Goal: Task Accomplishment & Management: Manage account settings

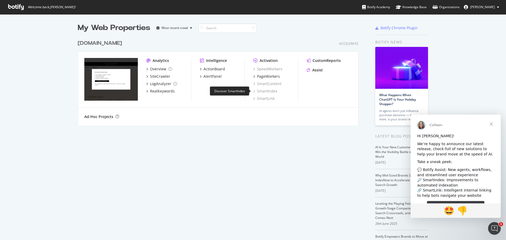
click at [265, 92] on div "SmartIndex" at bounding box center [265, 90] width 24 height 5
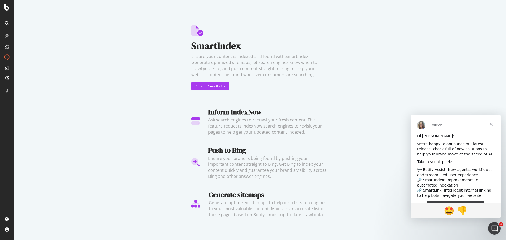
click at [489, 123] on span "Close" at bounding box center [490, 124] width 19 height 19
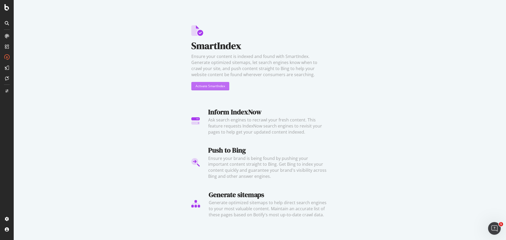
click at [207, 87] on div "Activate SmartIndex" at bounding box center [209, 86] width 29 height 4
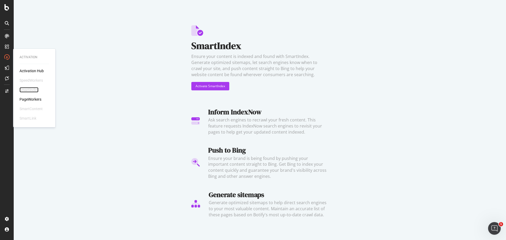
click at [33, 89] on div "SmartIndex" at bounding box center [28, 89] width 19 height 5
click at [31, 89] on div "SmartIndex" at bounding box center [28, 89] width 19 height 5
click at [32, 91] on div "SmartIndex" at bounding box center [28, 89] width 19 height 5
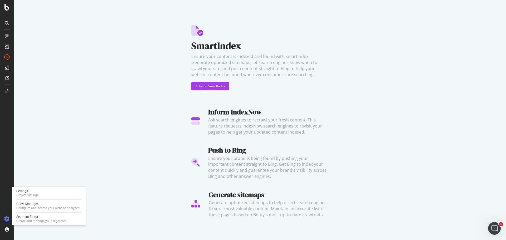
click at [7, 220] on icon at bounding box center [6, 218] width 5 height 5
click at [29, 196] on div "Project settings" at bounding box center [27, 195] width 22 height 4
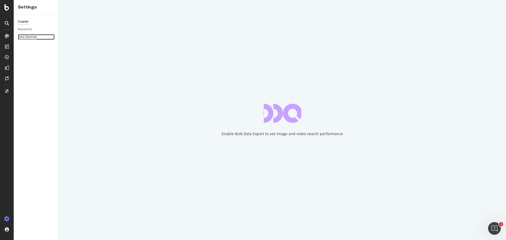
click at [30, 37] on div "Data Sources" at bounding box center [27, 37] width 19 height 6
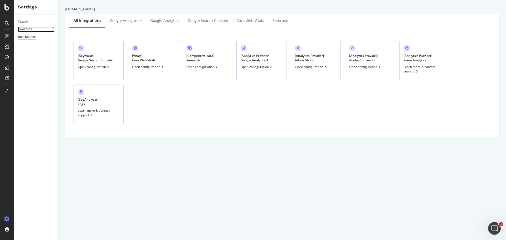
click at [31, 29] on div "Keywords" at bounding box center [25, 30] width 14 height 6
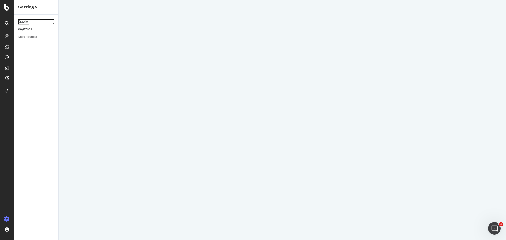
click at [22, 21] on div "Crawler" at bounding box center [23, 22] width 11 height 6
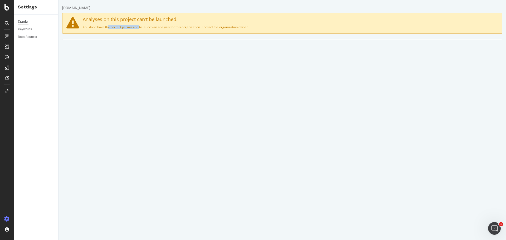
drag, startPoint x: 93, startPoint y: 25, endPoint x: 123, endPoint y: 26, distance: 29.8
click at [123, 26] on p "You don't have the correct permission to launch an analysis for this organizati…" at bounding box center [281, 27] width 431 height 4
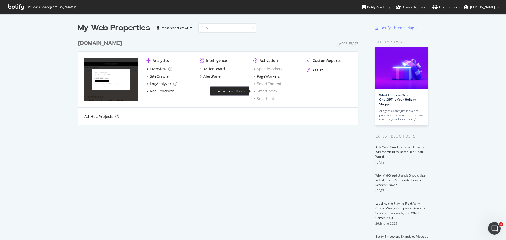
click at [266, 91] on div "SmartIndex" at bounding box center [265, 90] width 24 height 5
